Goal: Find specific page/section: Find specific page/section

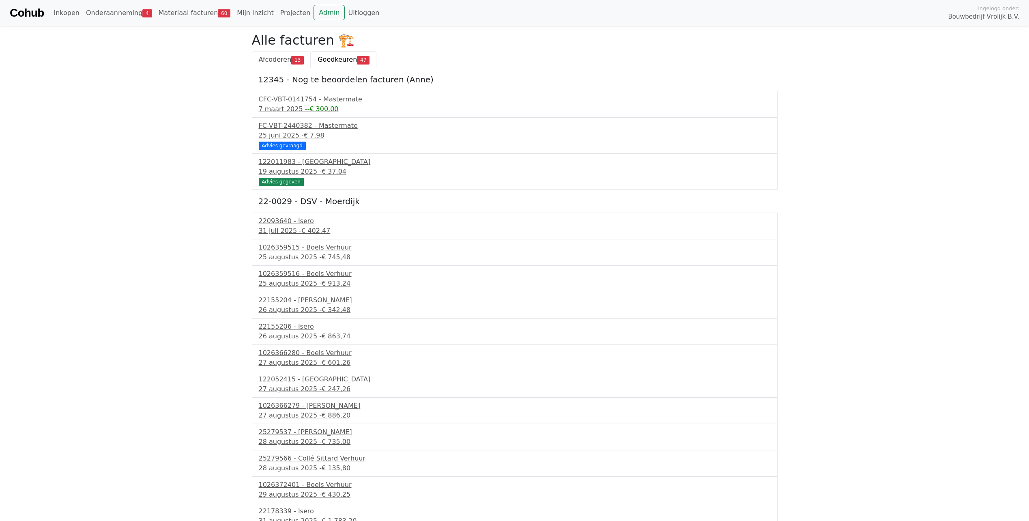
click at [280, 56] on span "Afcoderen" at bounding box center [275, 60] width 33 height 8
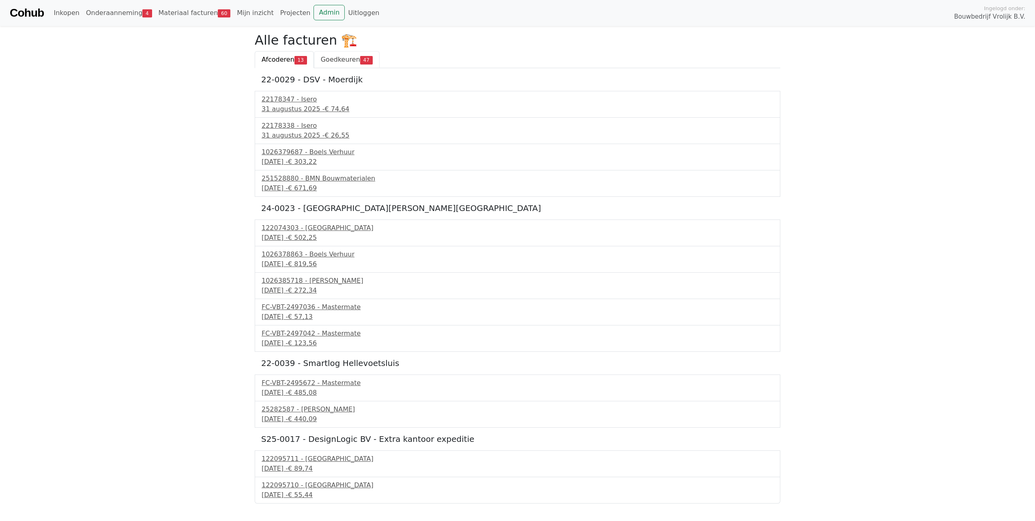
click at [341, 60] on span "Goedkeuren" at bounding box center [340, 60] width 39 height 8
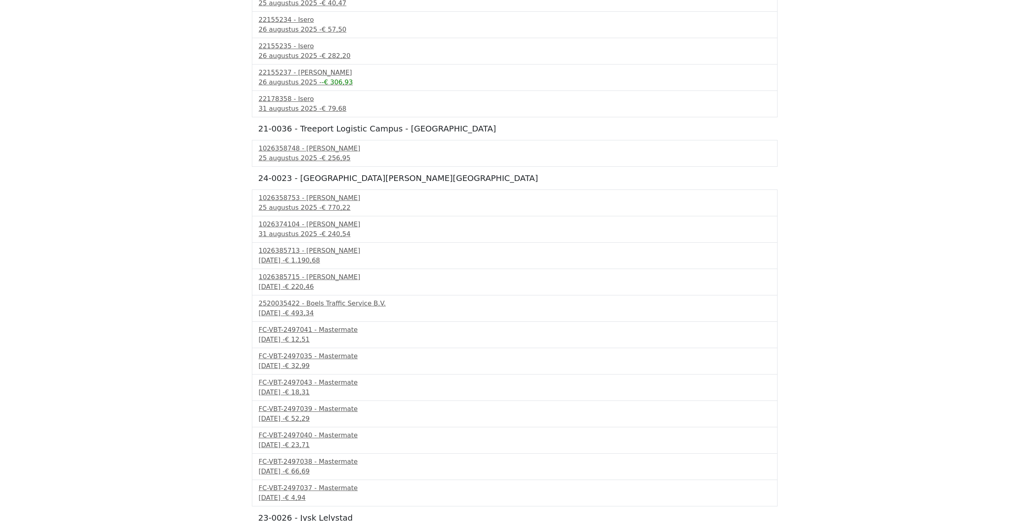
scroll to position [944, 0]
